Goal: Information Seeking & Learning: Learn about a topic

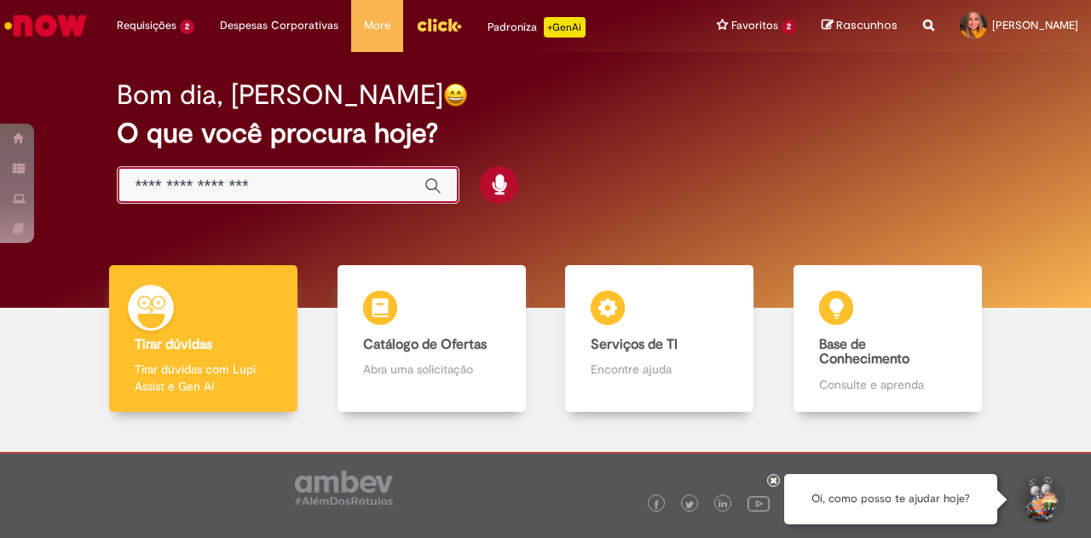
click at [270, 185] on input "Basta digitar aqui" at bounding box center [271, 187] width 273 height 20
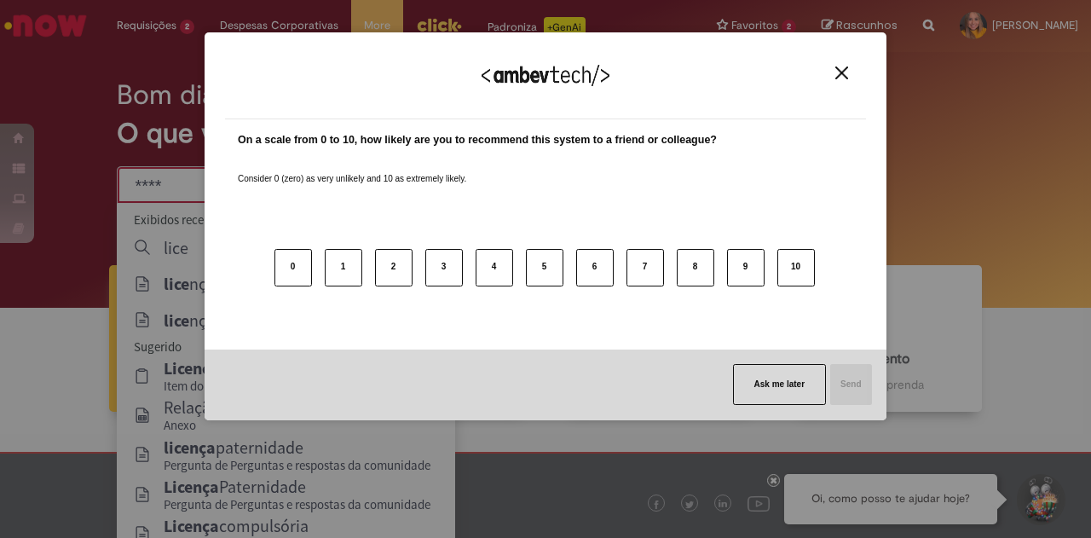
click at [842, 80] on button "Close" at bounding box center [842, 73] width 23 height 14
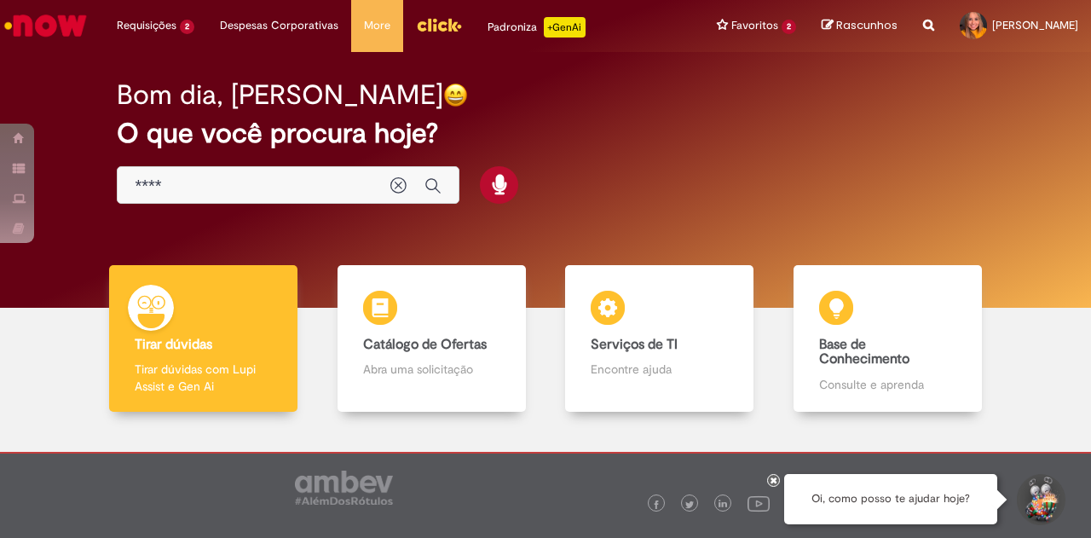
click at [225, 170] on div "****" at bounding box center [288, 185] width 343 height 38
click at [223, 169] on div "****" at bounding box center [288, 185] width 343 height 38
click at [234, 185] on input "****" at bounding box center [254, 187] width 239 height 20
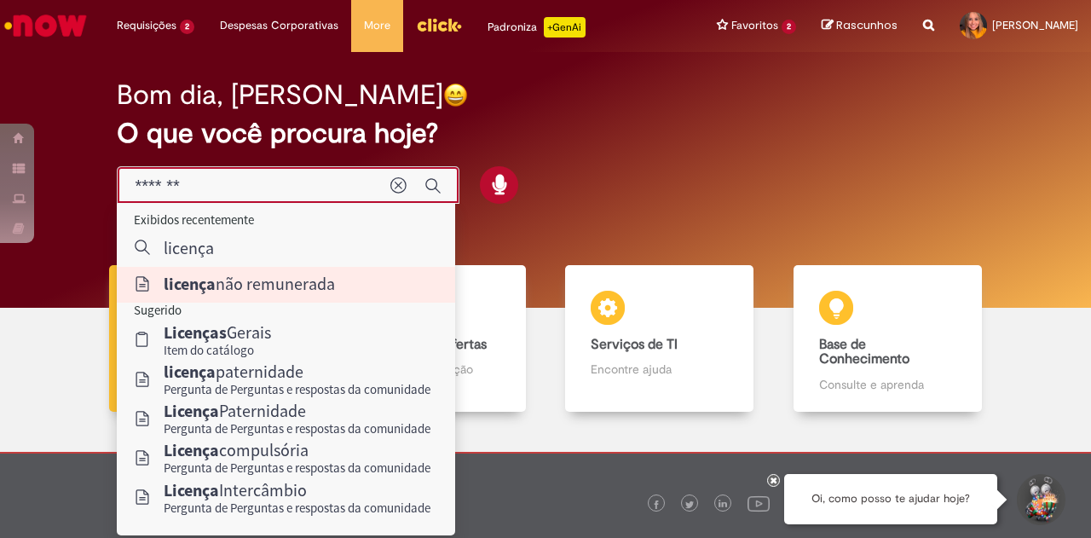
type input "**********"
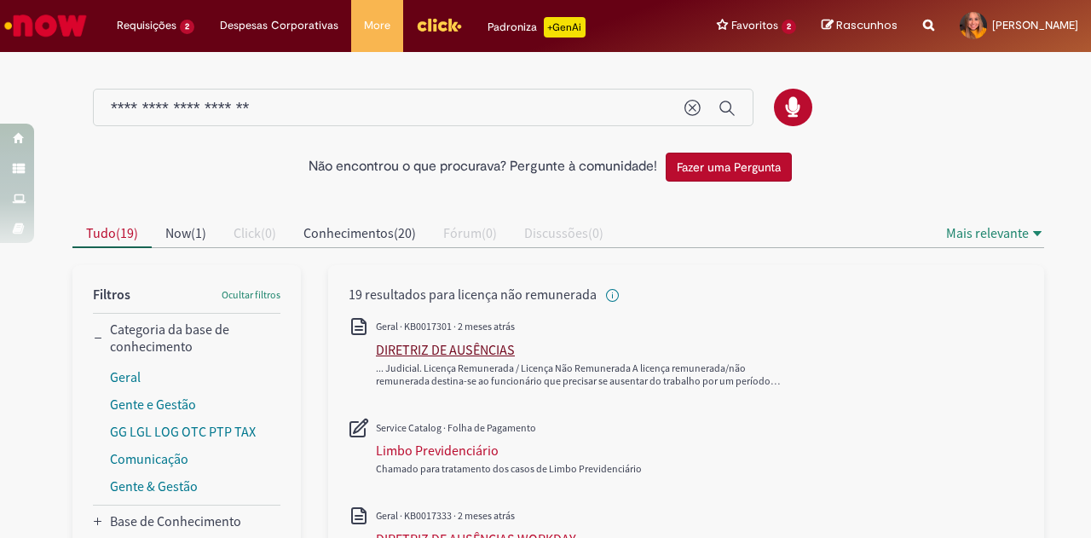
click at [437, 349] on div "DIRETRIZ DE AUSÊNCIAS" at bounding box center [445, 349] width 139 height 17
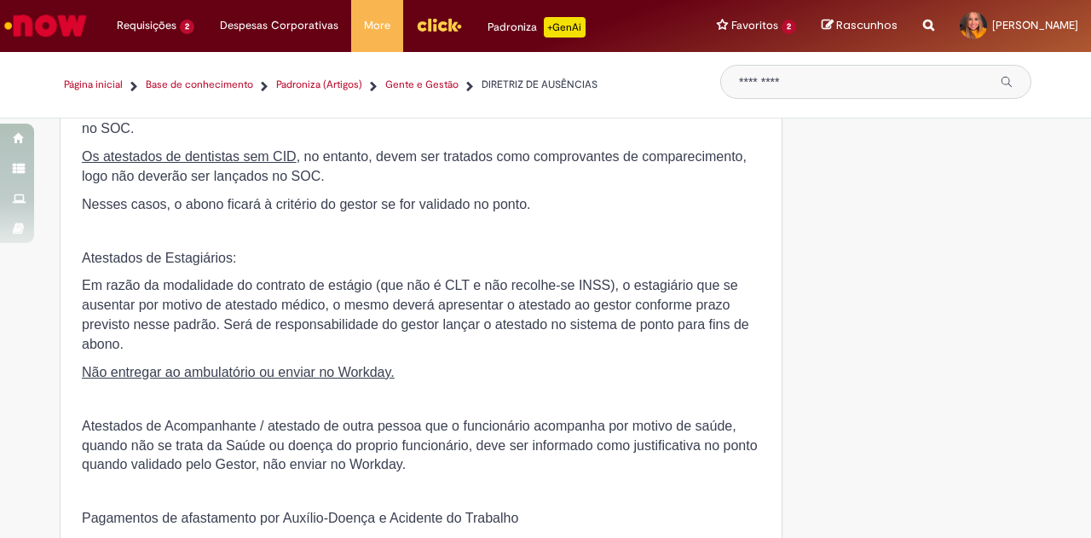
scroll to position [8133, 0]
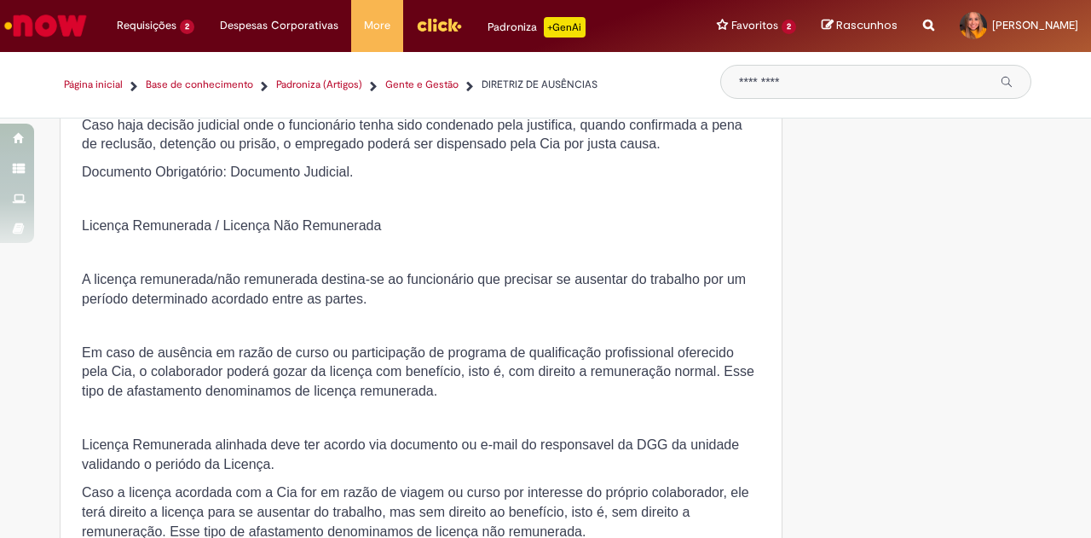
click at [448, 152] on span "Caso haja decisão judicial onde o funcionário tenha sido condenado pela justifi…" at bounding box center [412, 135] width 661 height 34
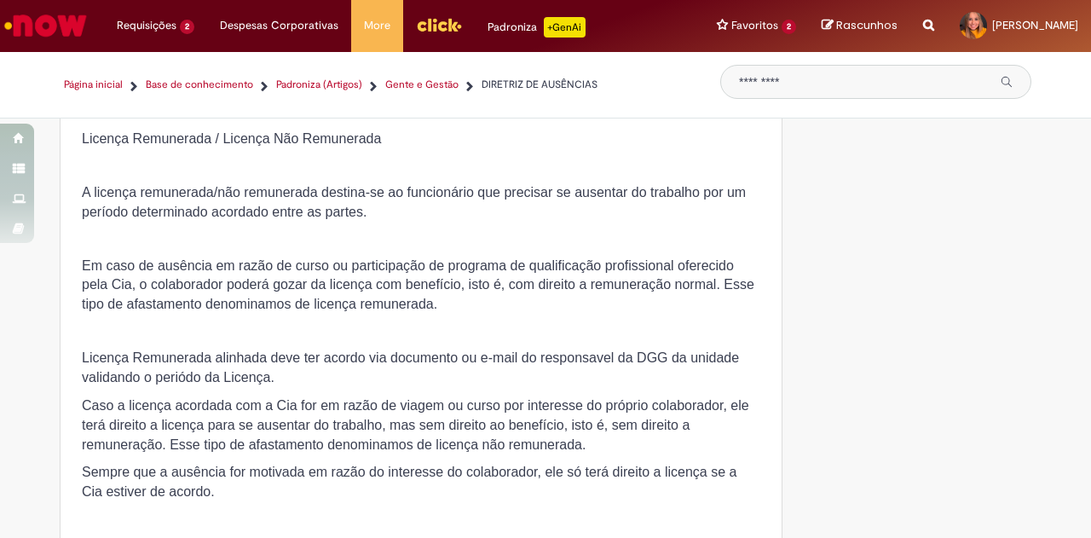
scroll to position [8303, 0]
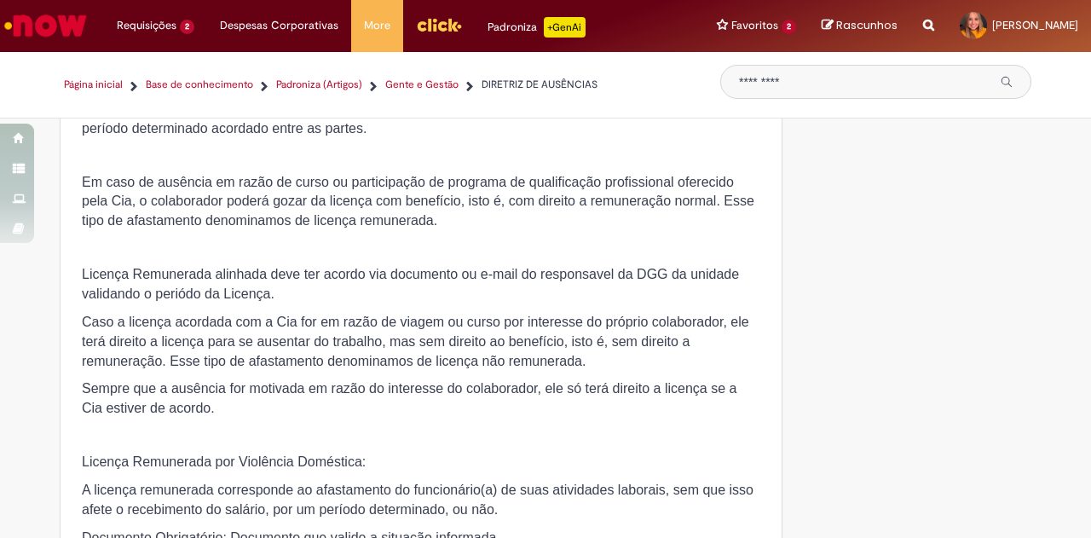
click at [419, 139] on p "A licença remunerada/não remunerada destina-se ao funcionário que precisar se a…" at bounding box center [421, 119] width 679 height 39
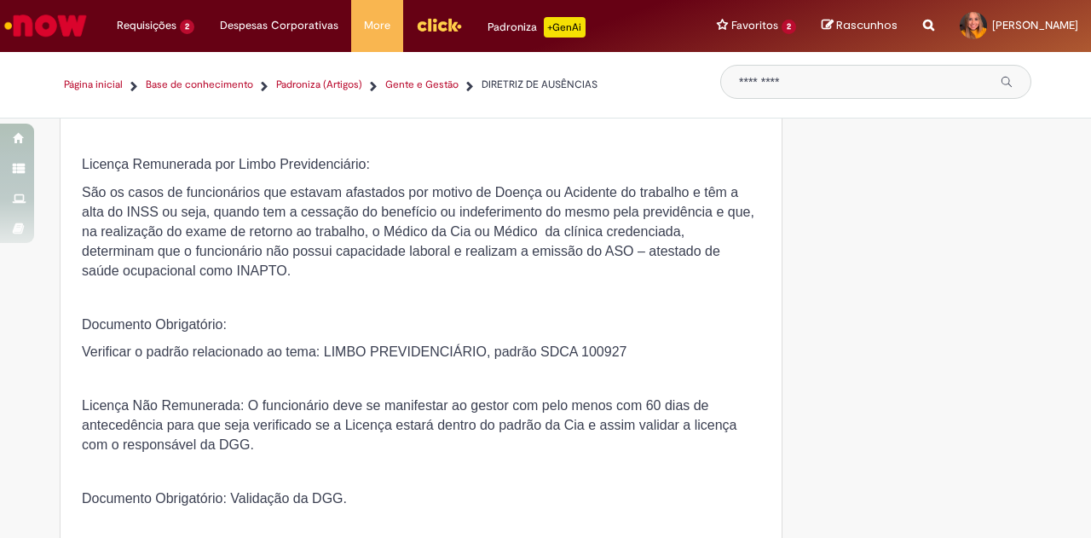
scroll to position [8218, 0]
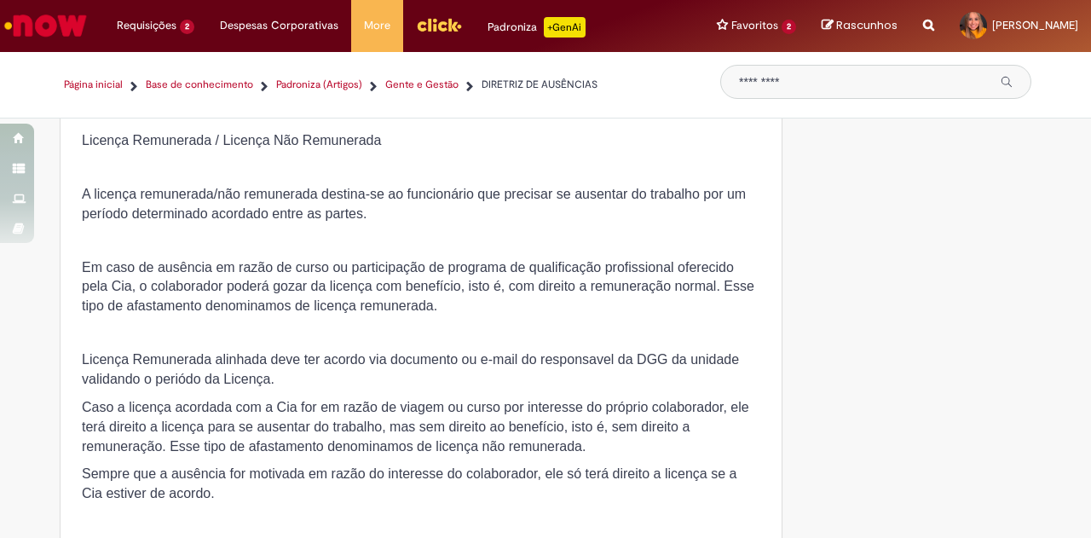
drag, startPoint x: 448, startPoint y: 235, endPoint x: 365, endPoint y: 215, distance: 85.2
click at [365, 123] on p at bounding box center [421, 114] width 679 height 17
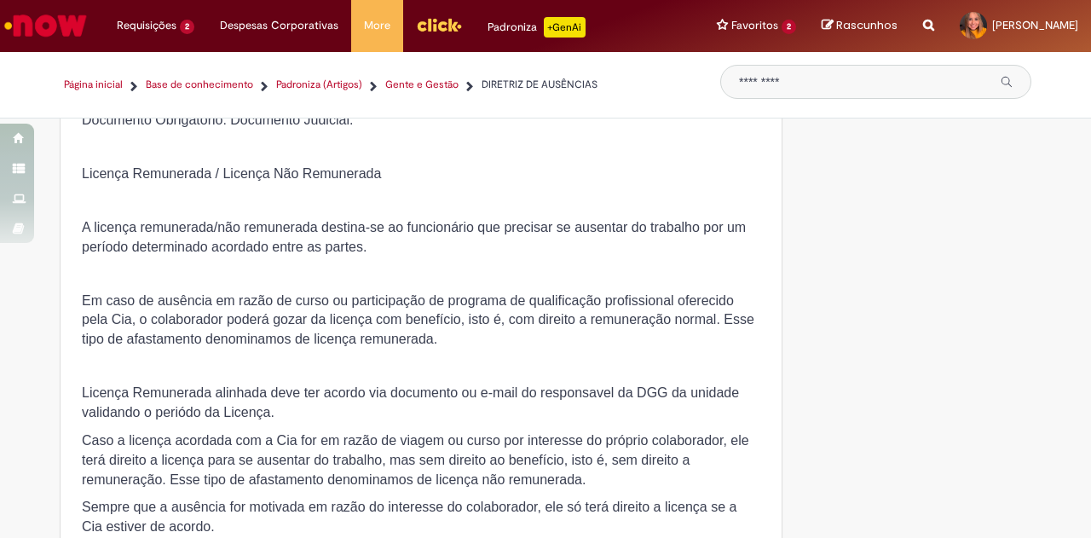
scroll to position [8303, 0]
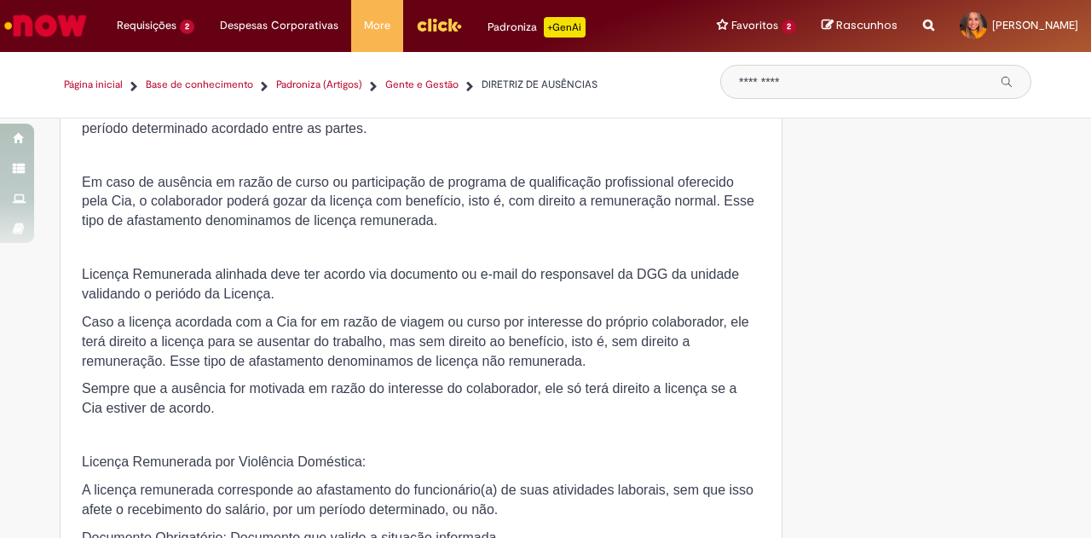
click at [249, 136] on span "A licença remunerada/não remunerada destina-se ao funcionário que precisar se a…" at bounding box center [414, 118] width 664 height 34
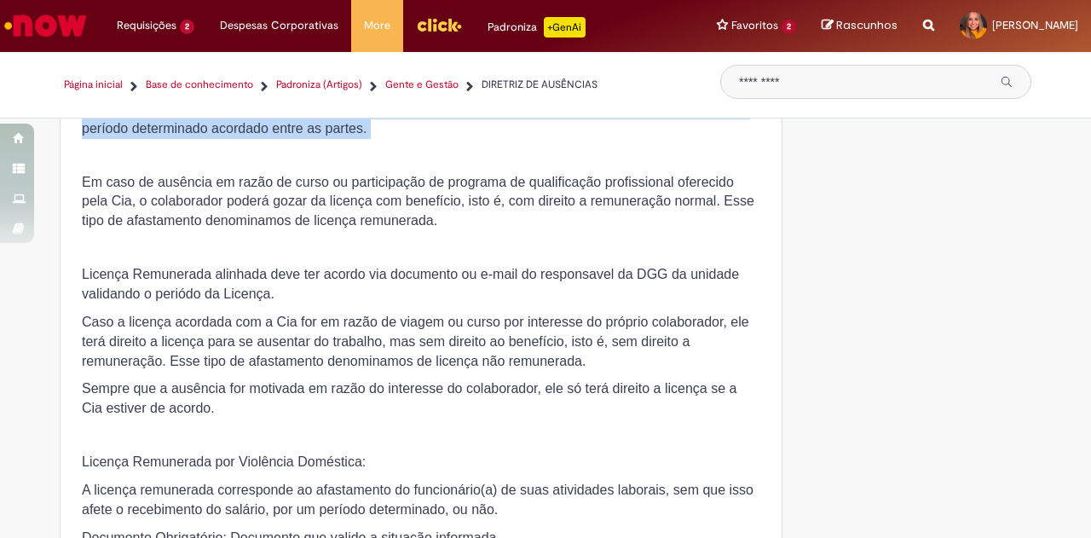
click at [249, 136] on span "A licença remunerada/não remunerada destina-se ao funcionário que precisar se a…" at bounding box center [414, 118] width 664 height 34
click at [425, 136] on span "A licença remunerada/não remunerada destina-se ao funcionário que precisar se a…" at bounding box center [414, 118] width 664 height 34
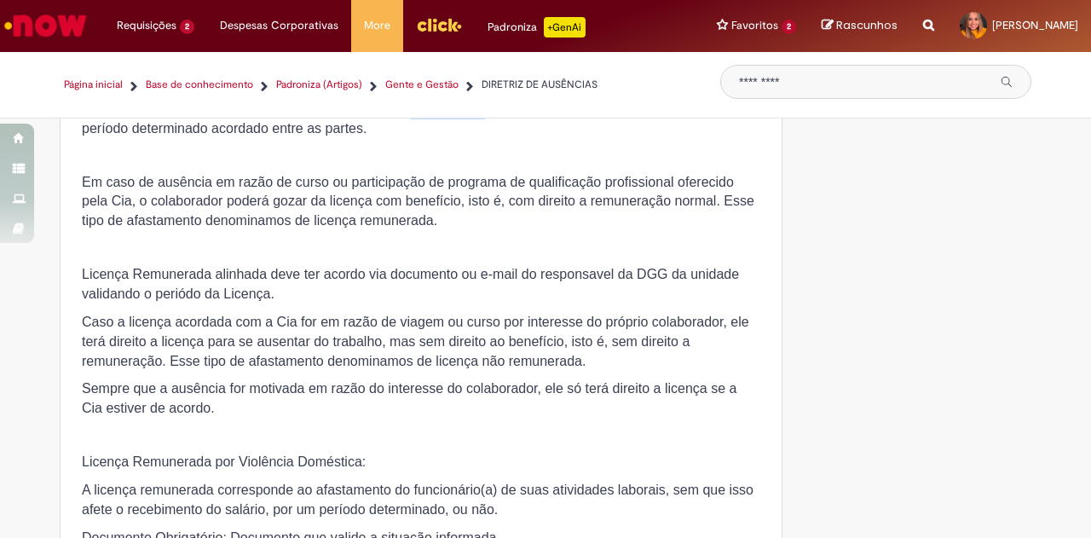
click at [425, 136] on span "A licença remunerada/não remunerada destina-se ao funcionário que precisar se a…" at bounding box center [414, 118] width 664 height 34
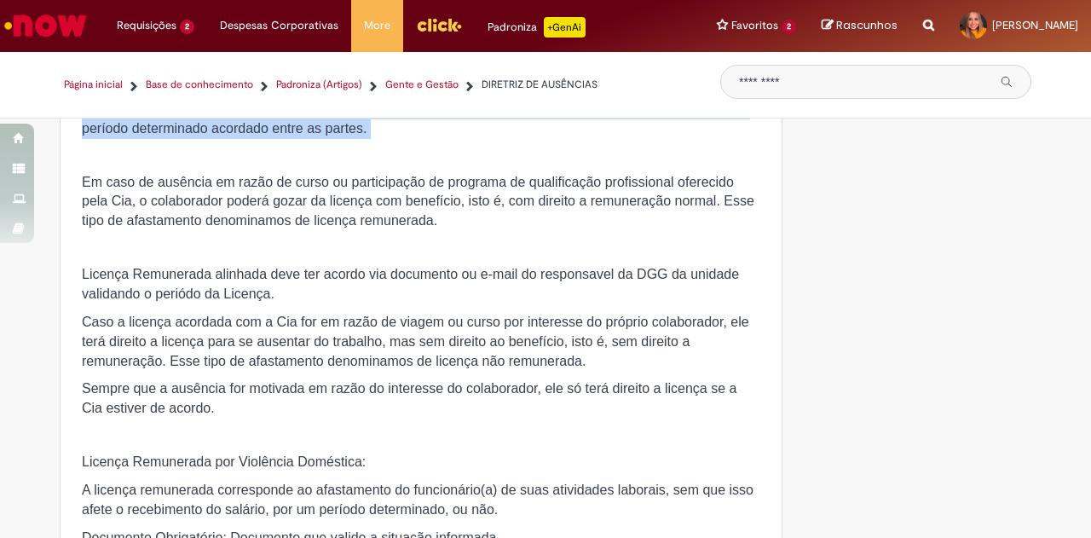
click at [425, 136] on span "A licença remunerada/não remunerada destina-se ao funcionário que precisar se a…" at bounding box center [414, 118] width 664 height 34
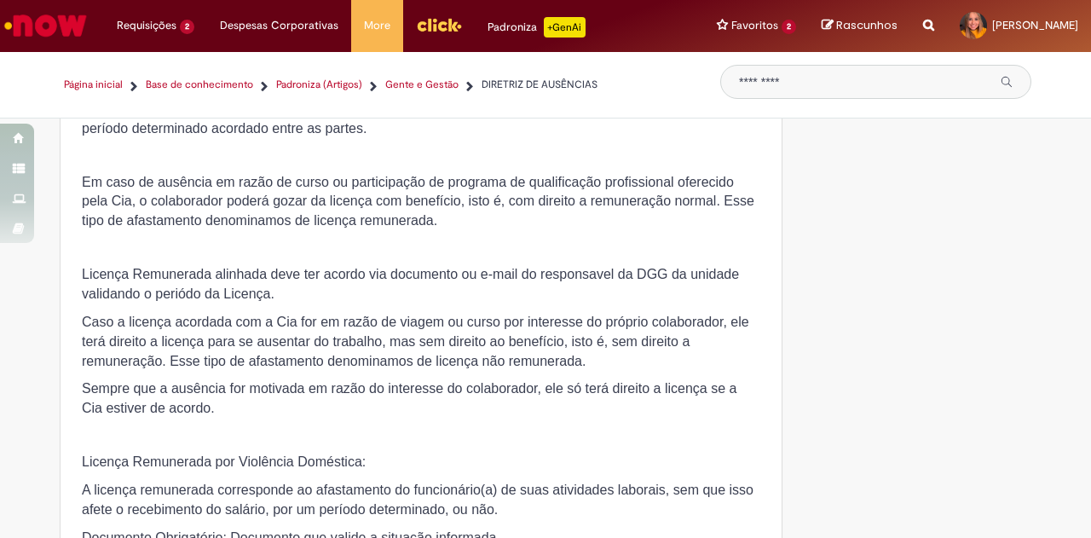
click at [467, 232] on p "Em caso de ausência em razão de curso ou participação de programa de qualificaç…" at bounding box center [421, 202] width 679 height 59
click at [385, 368] on span "Caso a licença acordada com a Cia for em razão de viagem ou curso por interesse…" at bounding box center [416, 342] width 668 height 54
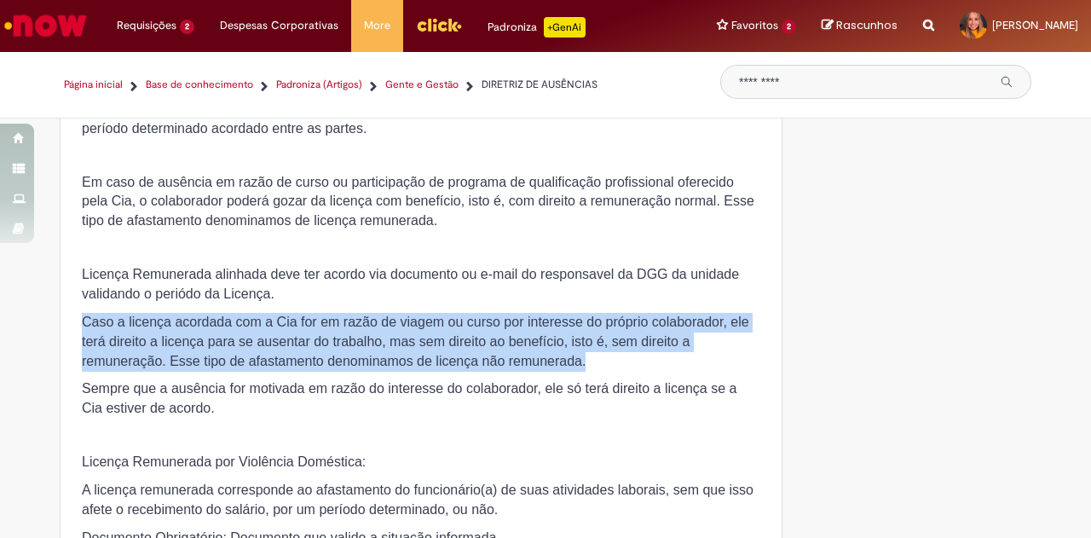
click at [385, 368] on span "Caso a licença acordada com a Cia for em razão de viagem ou curso por interesse…" at bounding box center [416, 342] width 668 height 54
click at [586, 368] on span "Caso a licença acordada com a Cia for em razão de viagem ou curso por interesse…" at bounding box center [416, 342] width 668 height 54
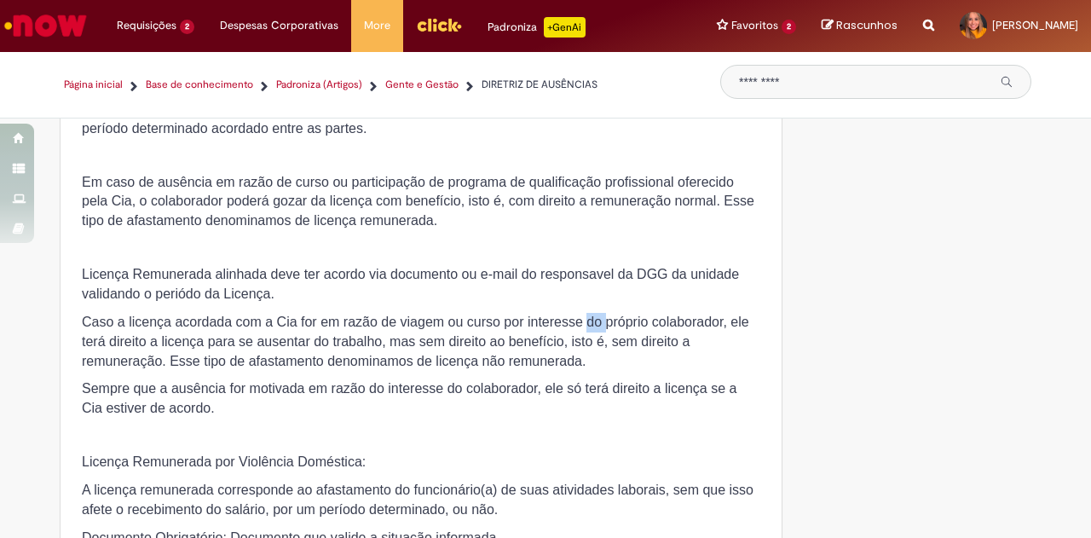
click at [586, 368] on span "Caso a licença acordada com a Cia for em razão de viagem ou curso por interesse…" at bounding box center [416, 342] width 668 height 54
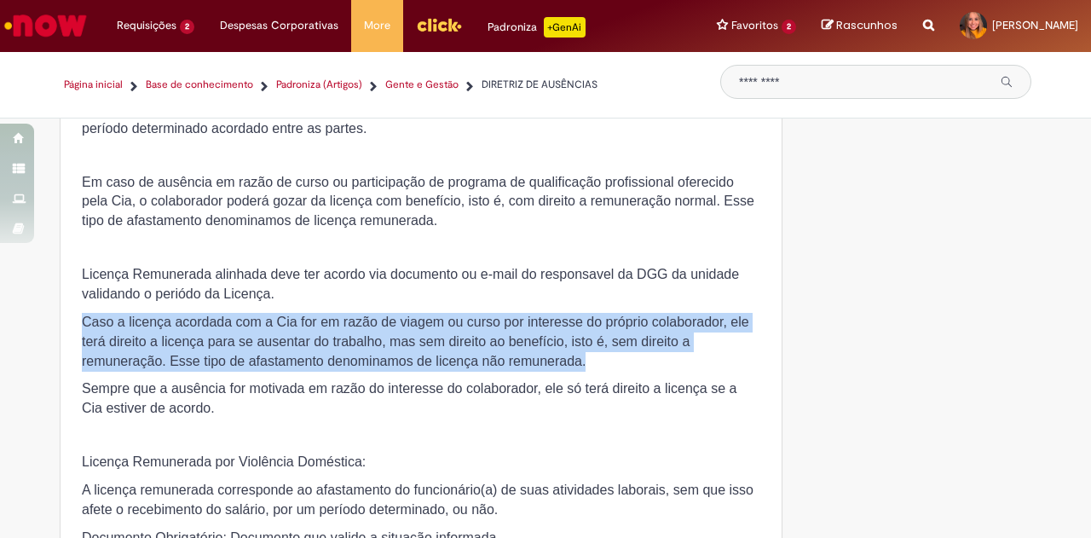
click at [586, 368] on span "Caso a licença acordada com a Cia for em razão de viagem ou curso por interesse…" at bounding box center [416, 342] width 668 height 54
click at [148, 368] on span "Caso a licença acordada com a Cia for em razão de viagem ou curso por interesse…" at bounding box center [416, 342] width 668 height 54
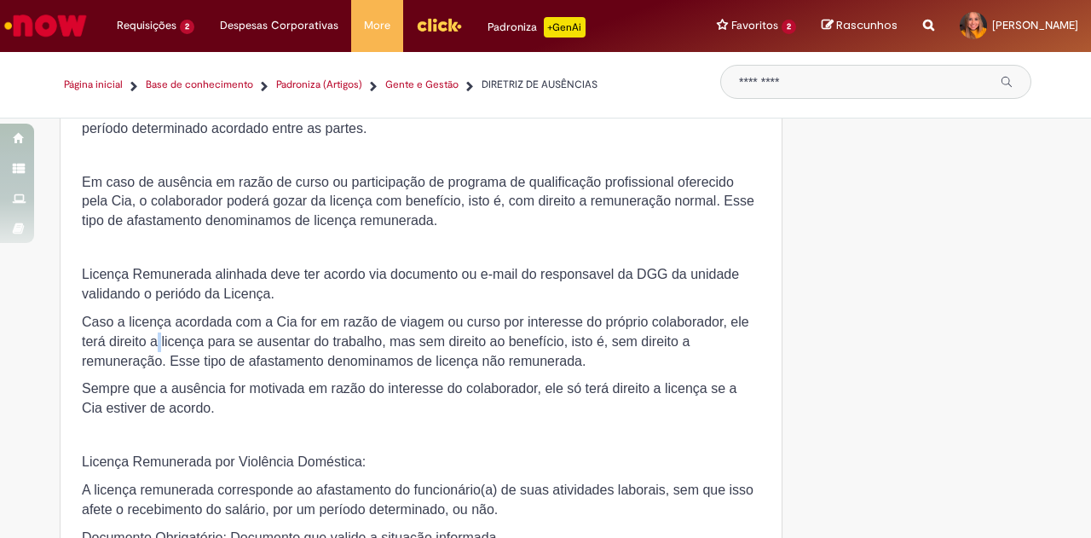
click at [149, 368] on span "Caso a licença acordada com a Cia for em razão de viagem ou curso por interesse…" at bounding box center [416, 342] width 668 height 54
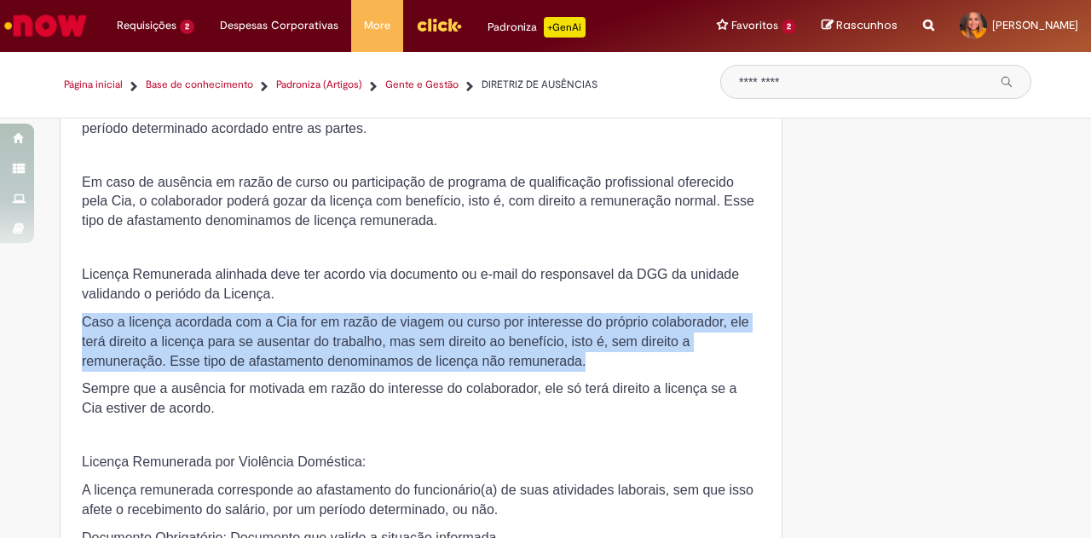
click at [149, 368] on span "Caso a licença acordada com a Cia for em razão de viagem ou curso por interesse…" at bounding box center [416, 342] width 668 height 54
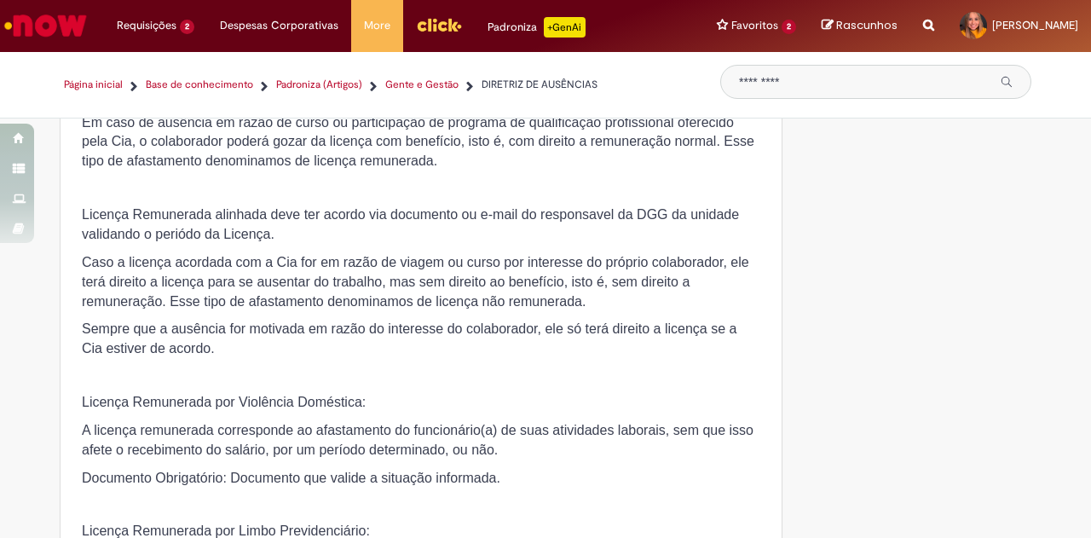
scroll to position [8389, 0]
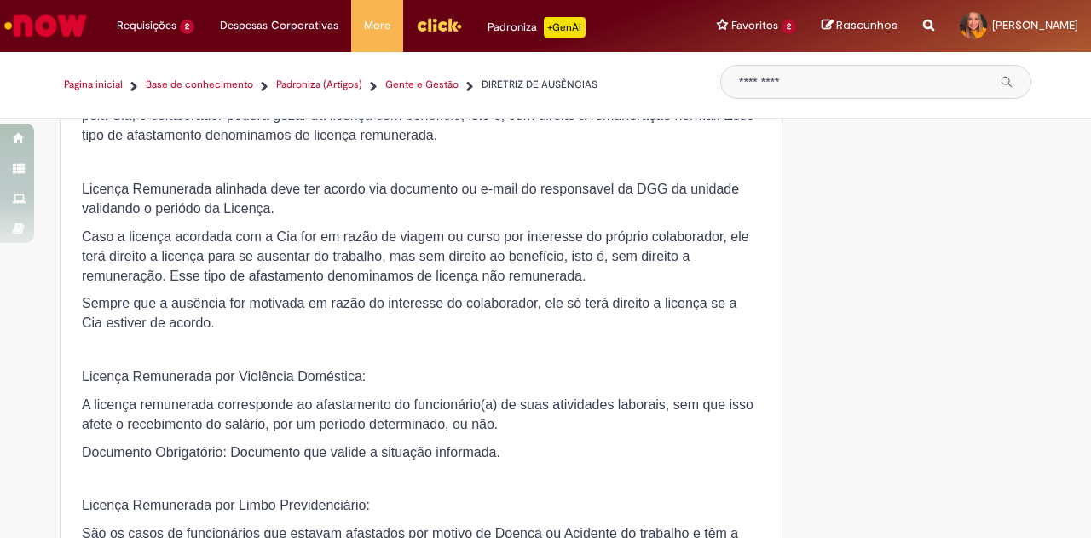
click at [324, 330] on span "Sempre que a ausência for motivada em razão do interesse do colaborador, ele só…" at bounding box center [409, 313] width 655 height 34
click at [197, 330] on span "Sempre que a ausência for motivada em razão do interesse do colaborador, ele só…" at bounding box center [409, 313] width 655 height 34
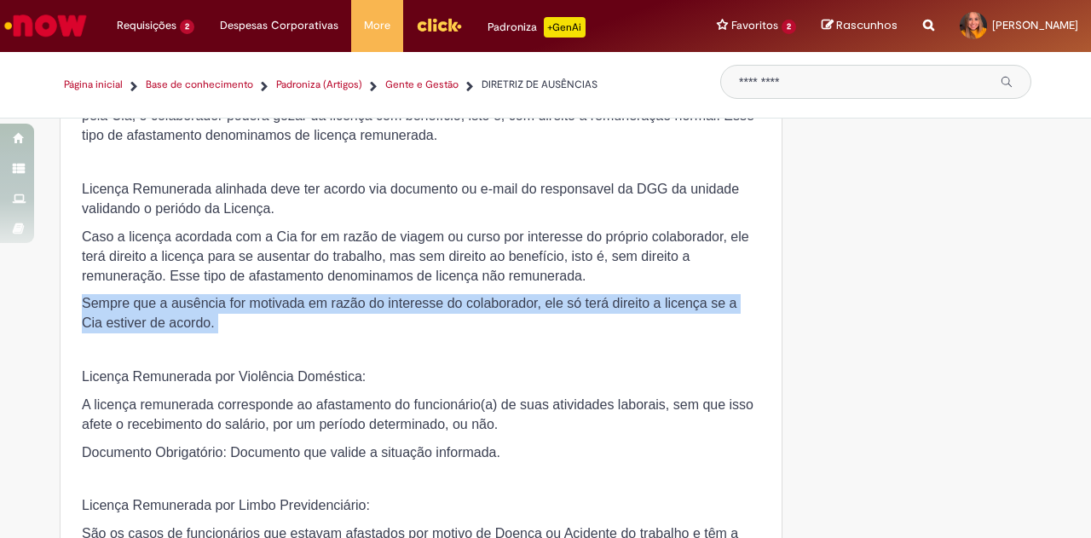
click at [197, 330] on span "Sempre que a ausência for motivada em razão do interesse do colaborador, ele só…" at bounding box center [409, 313] width 655 height 34
click at [510, 330] on span "Sempre que a ausência for motivada em razão do interesse do colaborador, ele só…" at bounding box center [409, 313] width 655 height 34
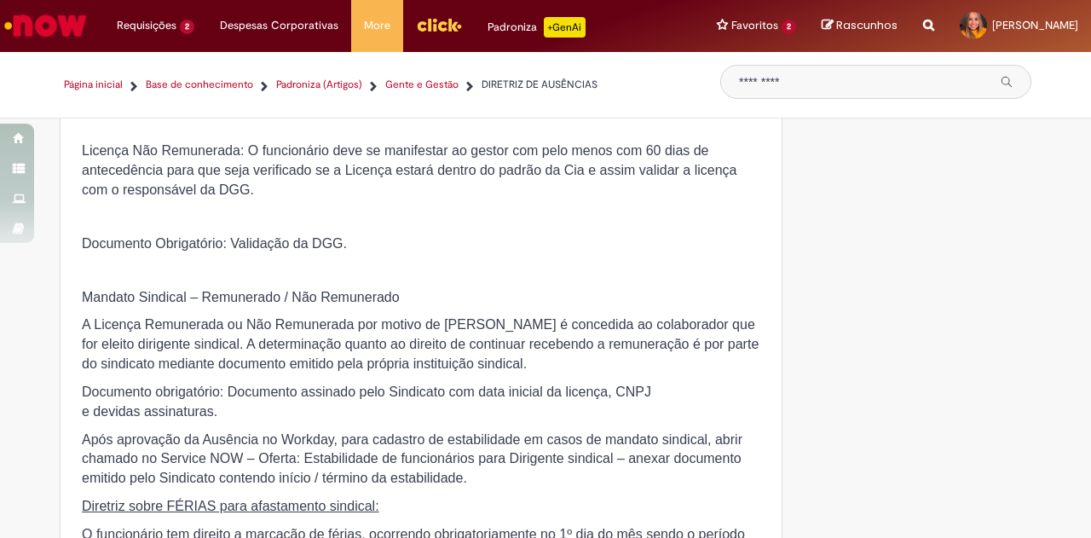
scroll to position [9166, 0]
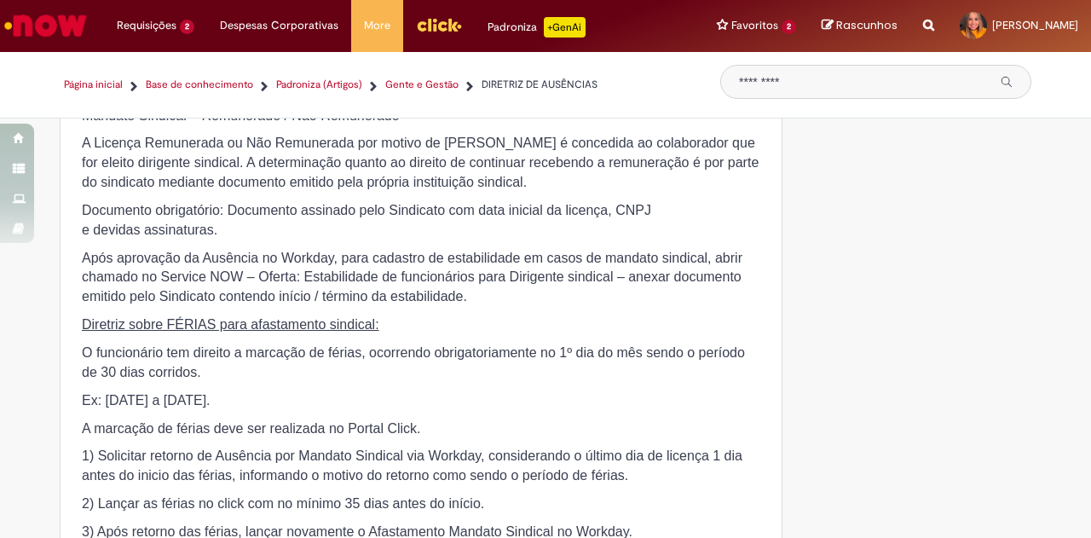
click at [524, 189] on span "A Licença Remunerada ou Não Remunerada por motivo de [PERSON_NAME] é concedida …" at bounding box center [420, 163] width 677 height 54
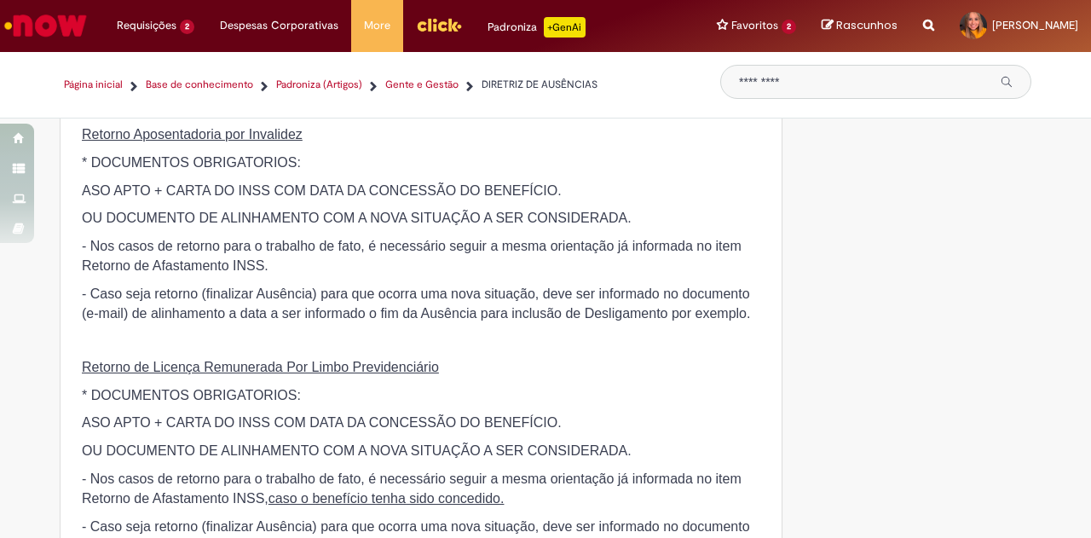
scroll to position [10104, 0]
click at [485, 145] on p "Retorno Aposentadoria por Invalidez" at bounding box center [421, 135] width 679 height 20
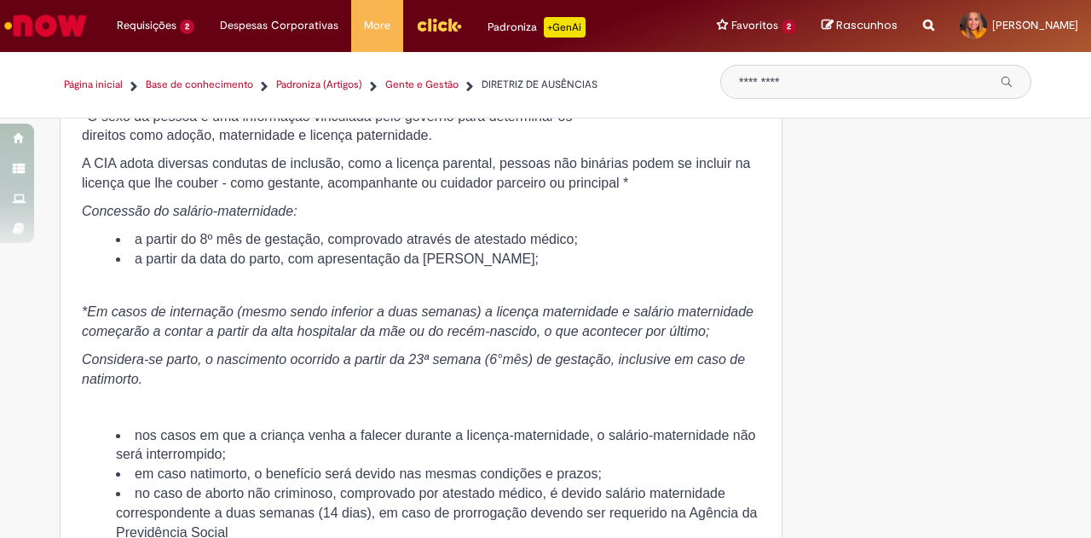
scroll to position [5131, 0]
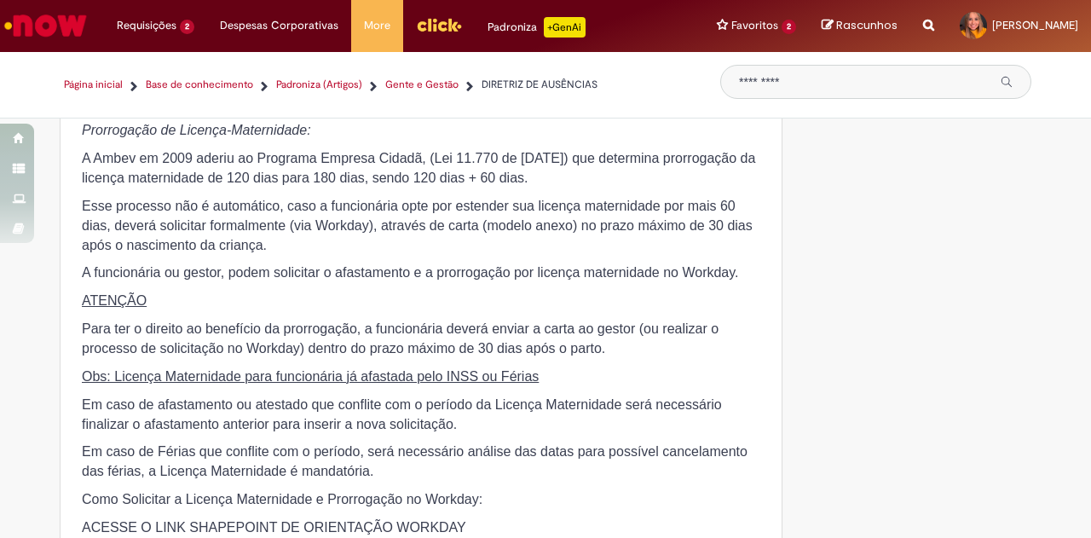
click at [207, 82] on em "Período de Licença-Maternidade:" at bounding box center [183, 74] width 202 height 14
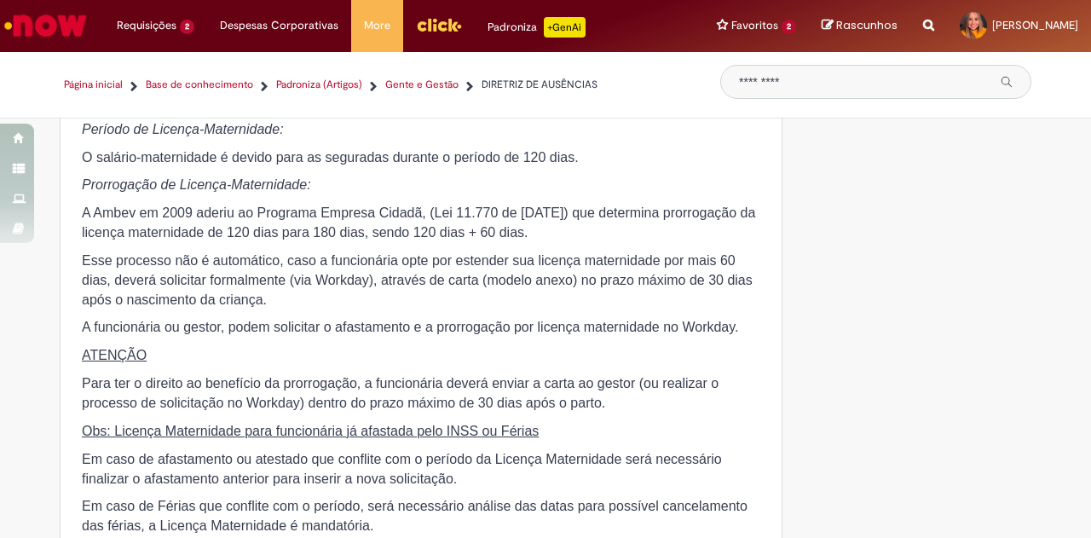
scroll to position [4875, 0]
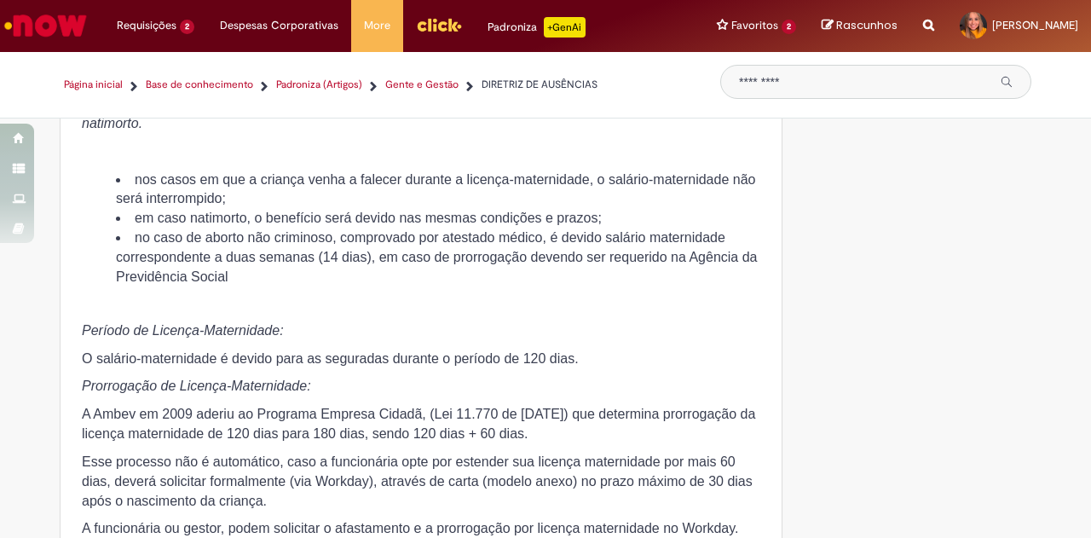
click at [530, 81] on span "DIRETRIZ DE AUSÊNCIAS" at bounding box center [540, 85] width 116 height 14
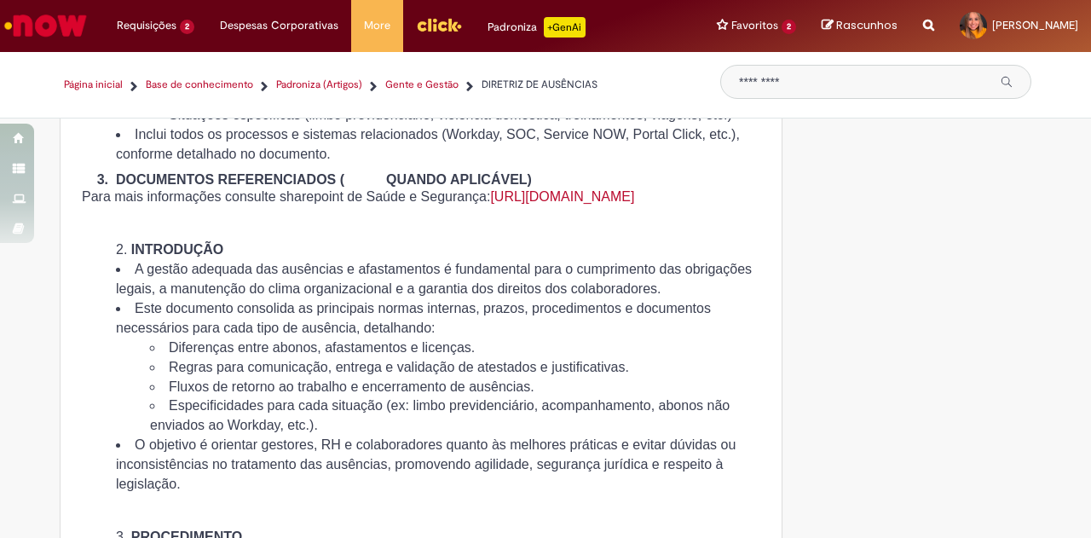
scroll to position [767, 0]
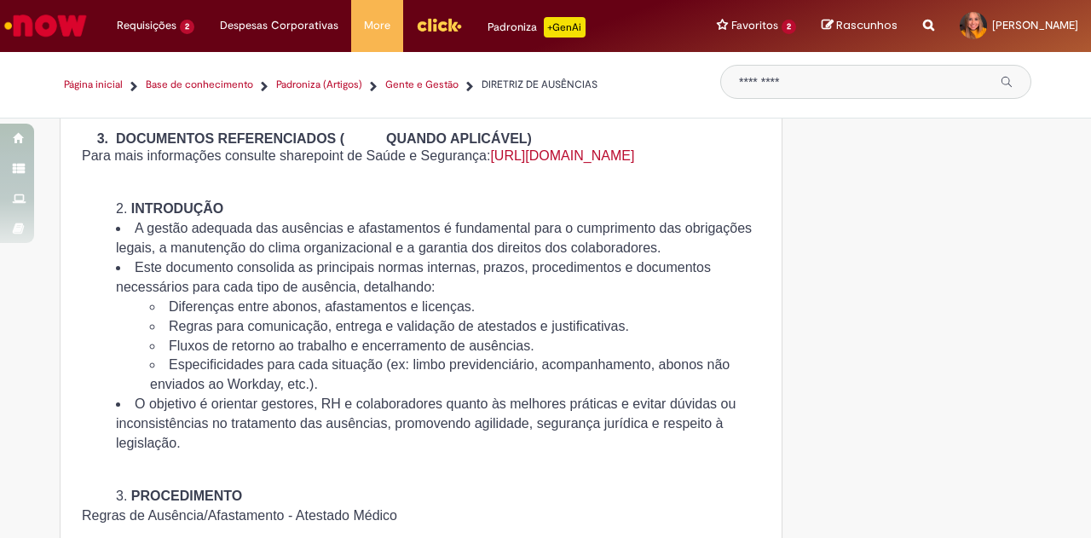
click at [490, 163] on link "[URL][DOMAIN_NAME]" at bounding box center [562, 155] width 144 height 14
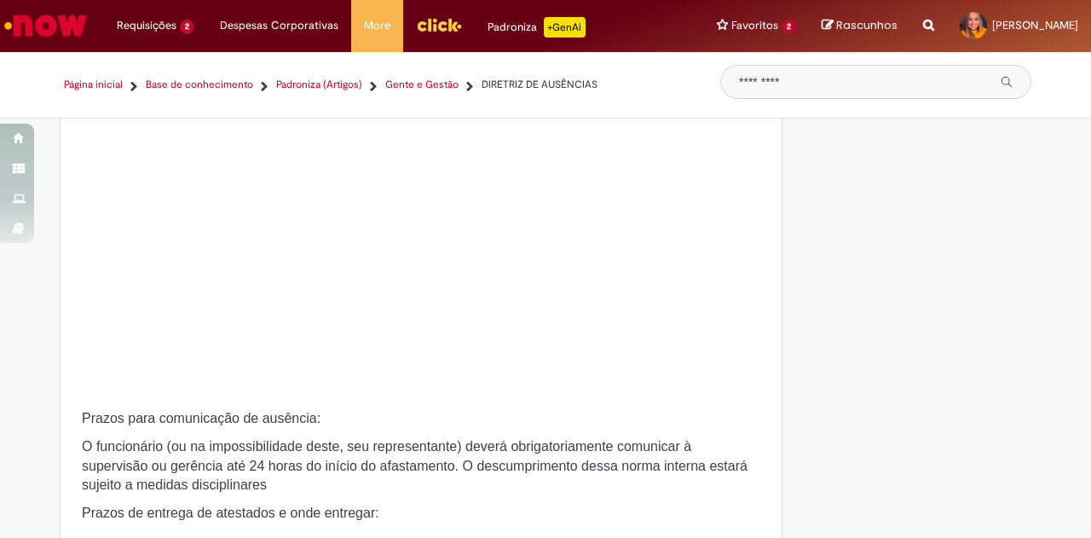
scroll to position [1961, 0]
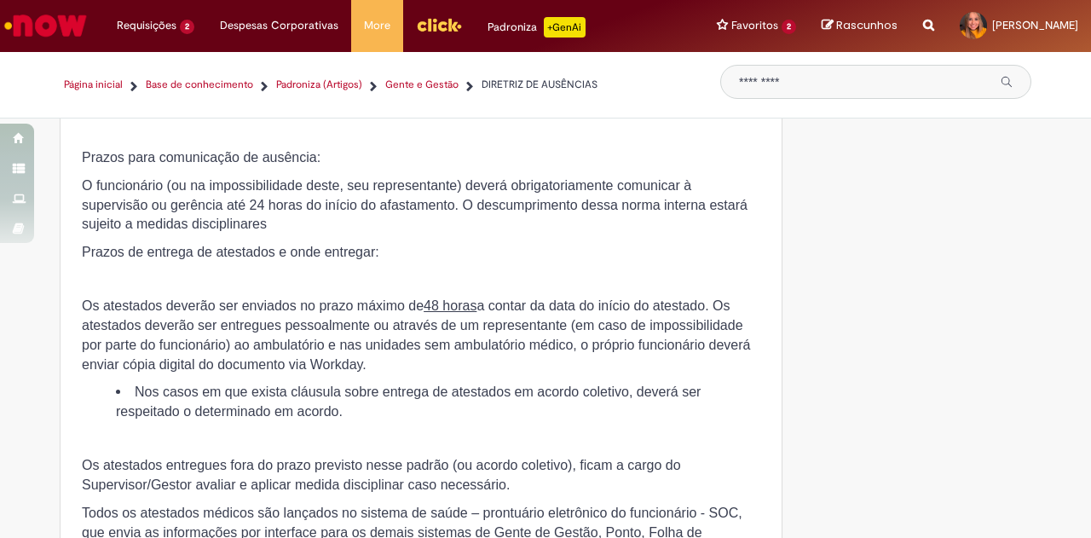
click at [414, 86] on link "Gente e Gestão" at bounding box center [421, 85] width 73 height 14
